Goal: Transaction & Acquisition: Book appointment/travel/reservation

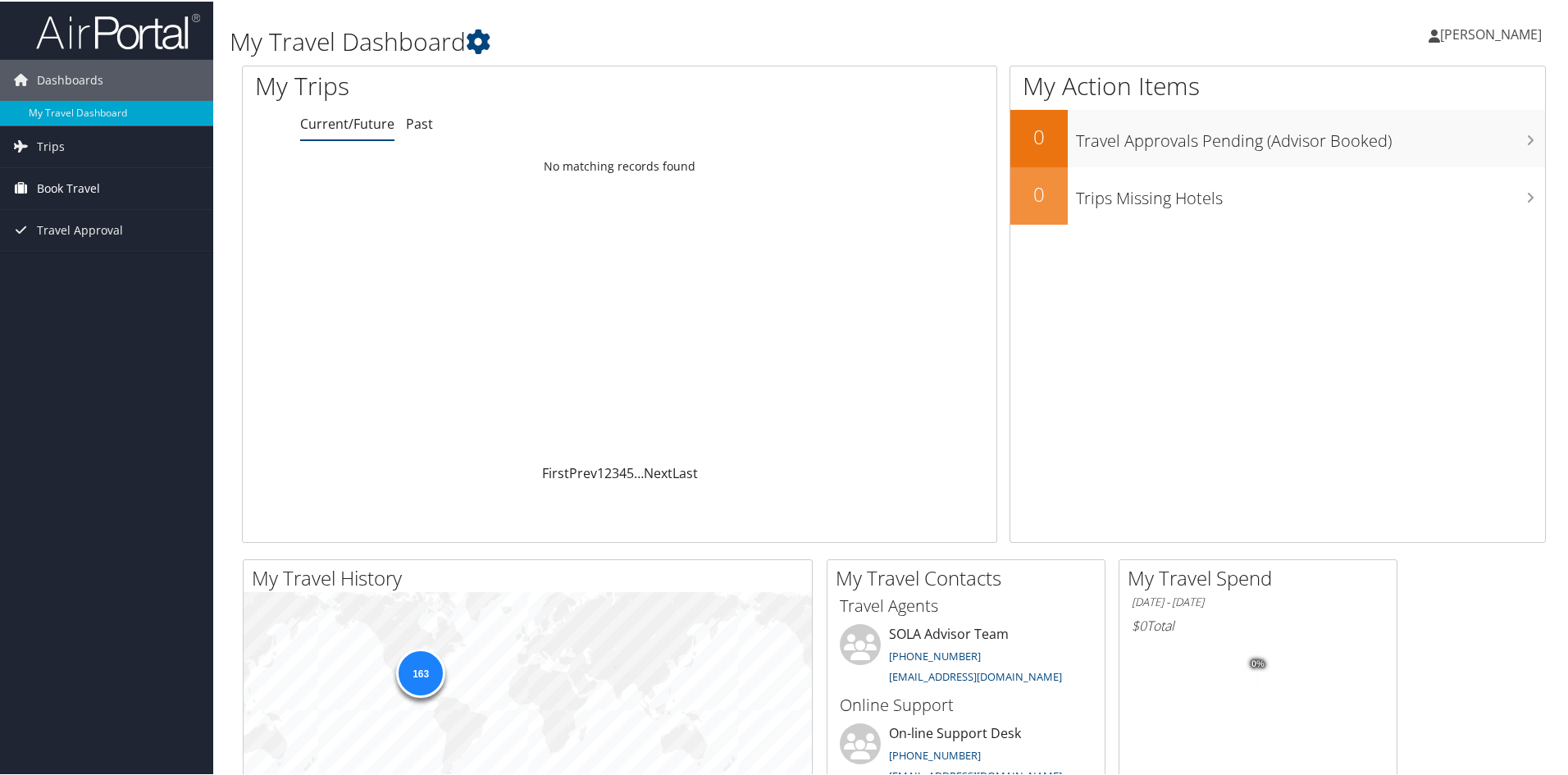
click at [41, 186] on span "Book Travel" at bounding box center [68, 186] width 63 height 41
click at [33, 240] on link "Book/Manage Online Trips" at bounding box center [106, 244] width 213 height 25
